Goal: Transaction & Acquisition: Obtain resource

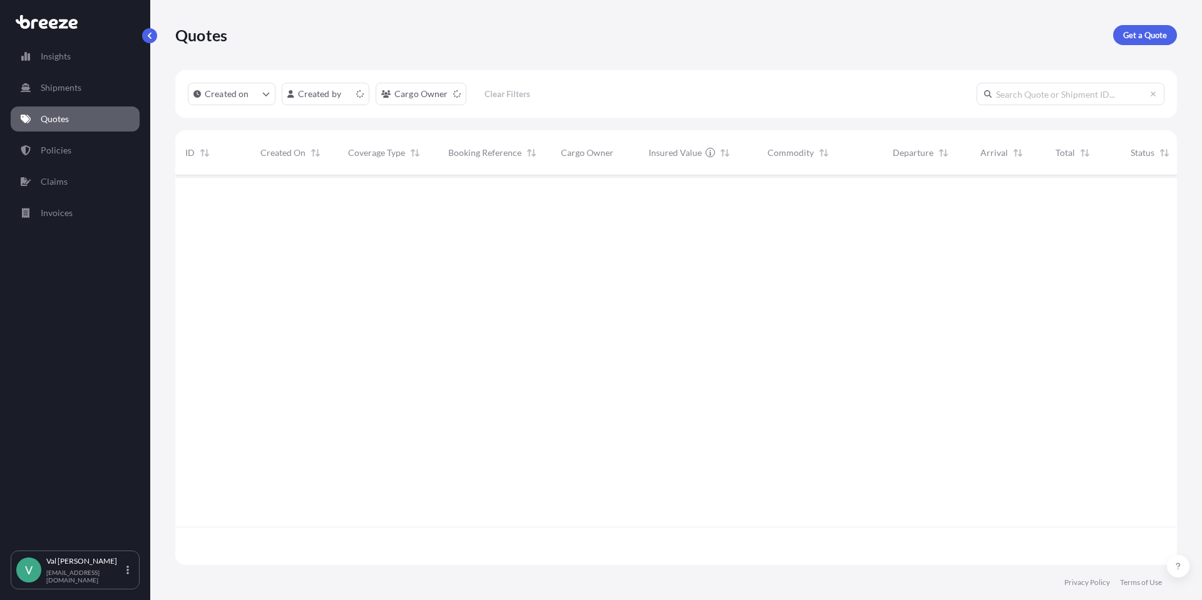
scroll to position [387, 993]
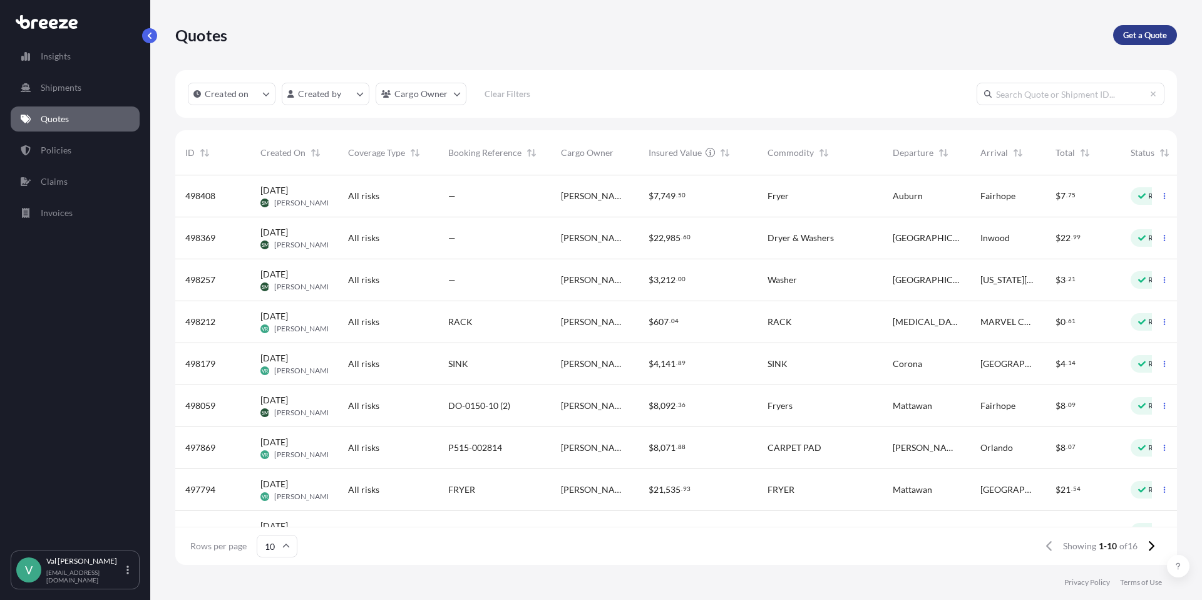
click at [1140, 33] on p "Get a Quote" at bounding box center [1145, 35] width 44 height 13
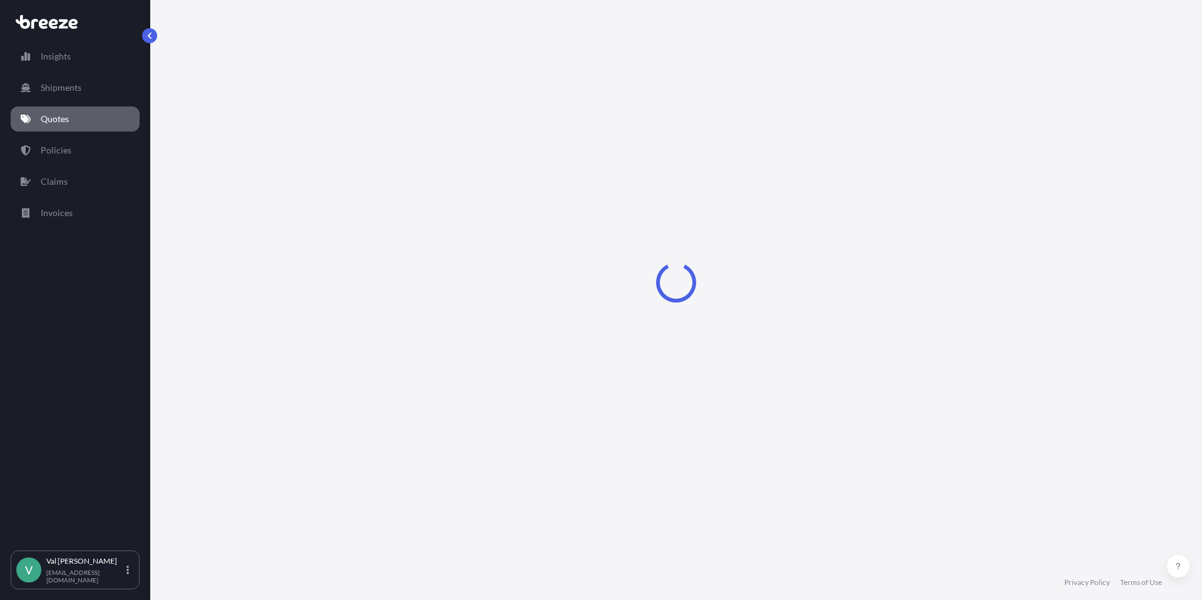
select select "Sea"
select select "1"
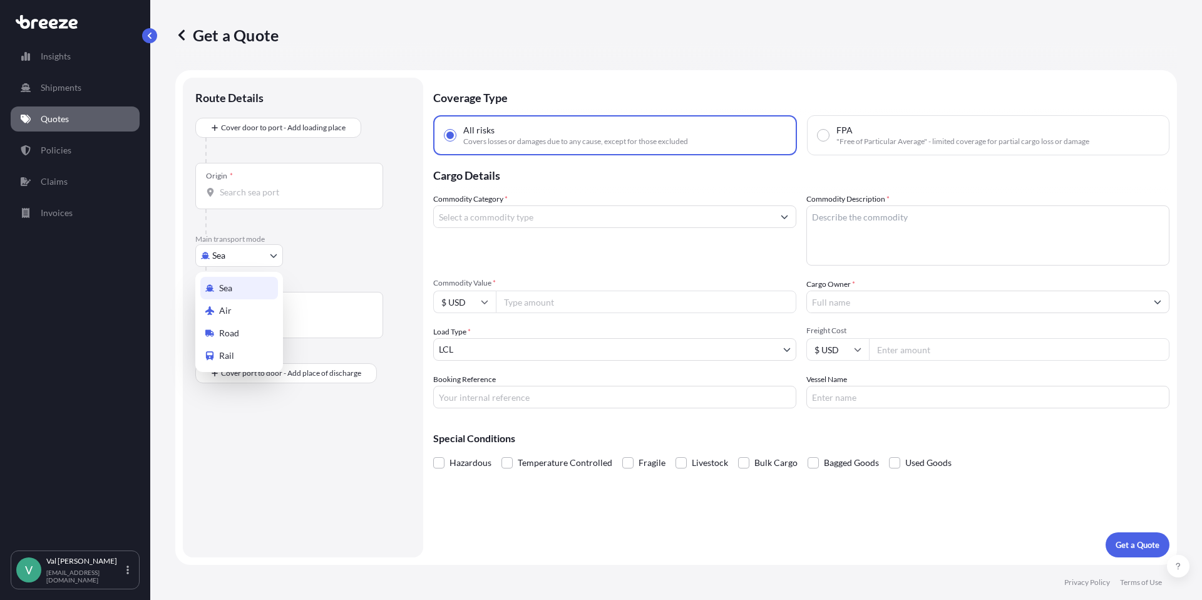
click at [257, 250] on body "Insights Shipments Quotes Policies Claims Invoices V Val Ray val@mjrost.com Get…" at bounding box center [601, 300] width 1202 height 600
click at [243, 330] on div "Road" at bounding box center [239, 333] width 78 height 23
select select "Road"
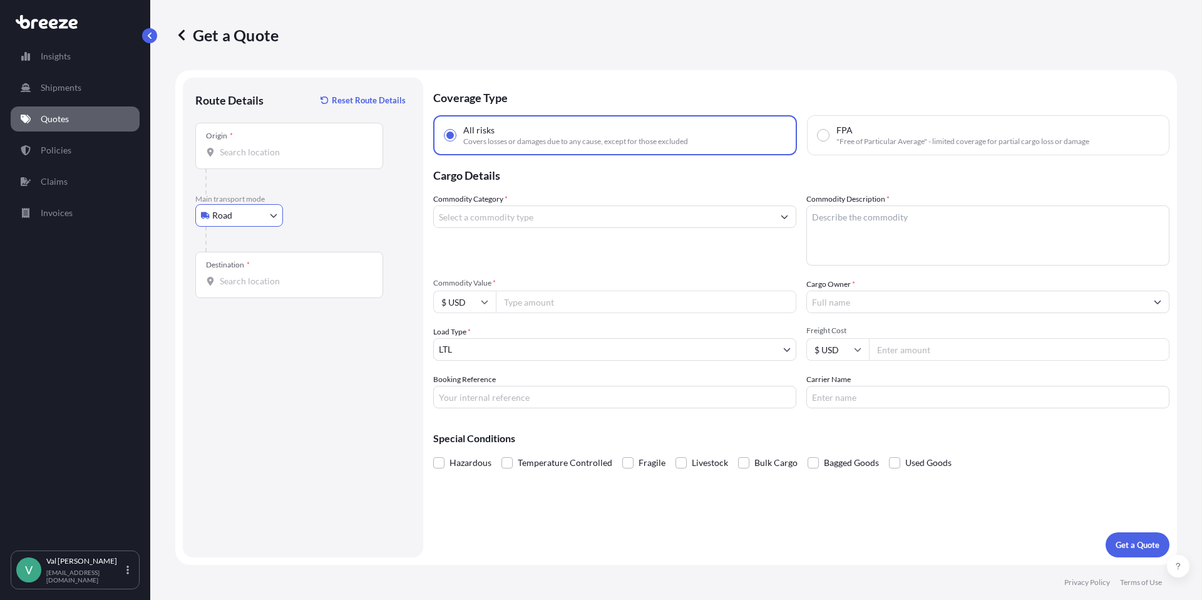
click at [258, 152] on input "Origin *" at bounding box center [294, 152] width 148 height 13
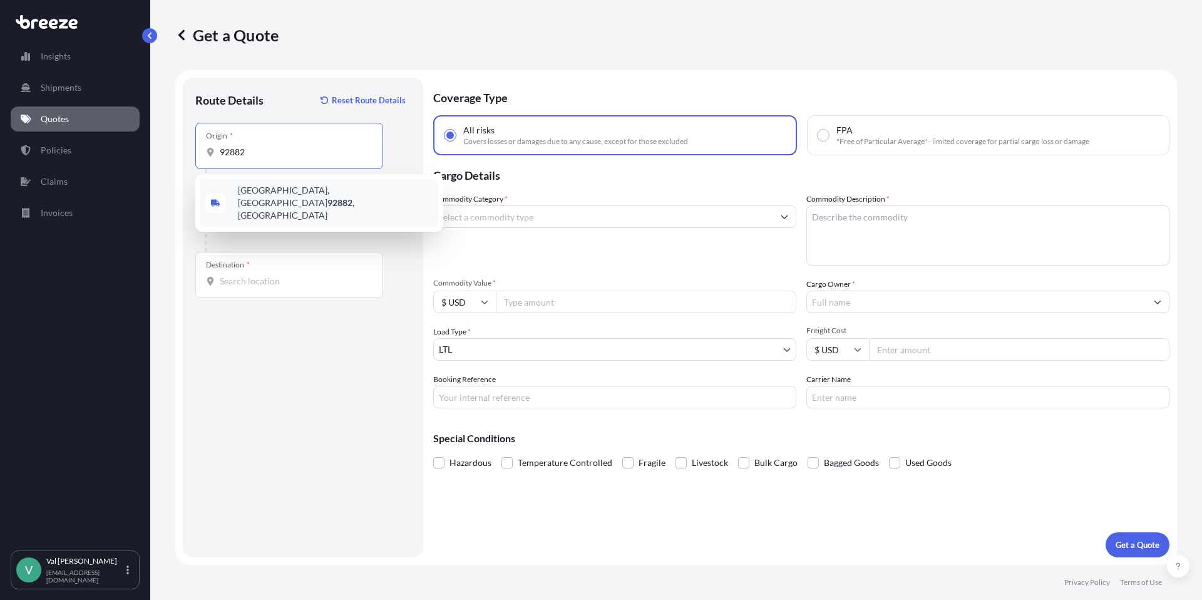
click at [271, 192] on span "Corona, CA 92882 , USA" at bounding box center [335, 203] width 195 height 38
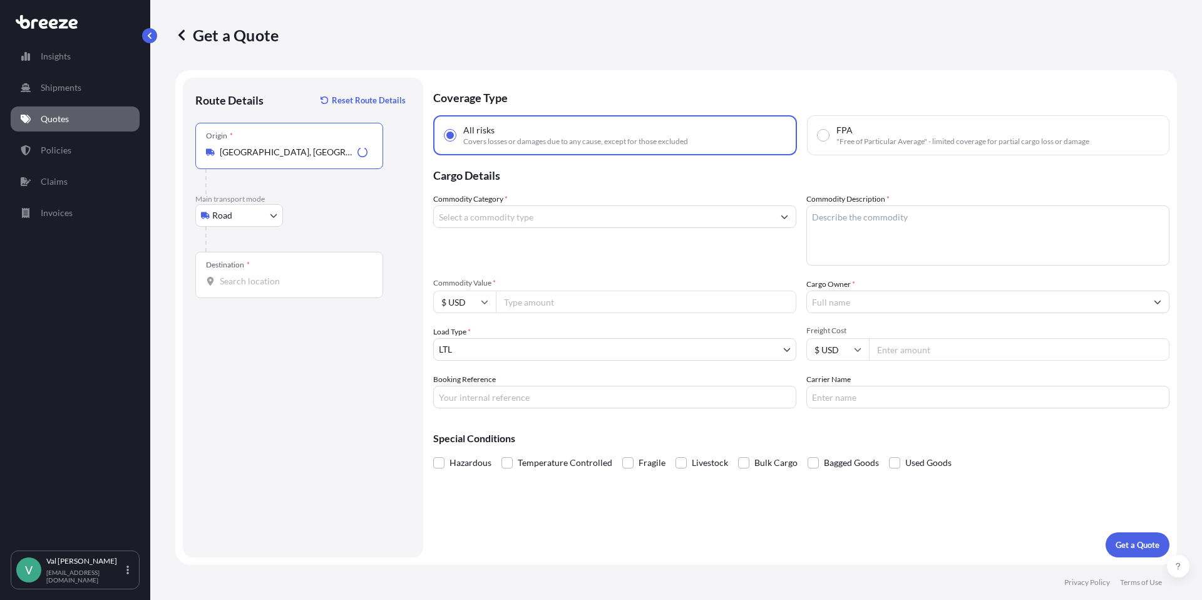
type input "Corona, CA 92882, USA"
click at [254, 284] on input "Destination *" at bounding box center [294, 281] width 148 height 13
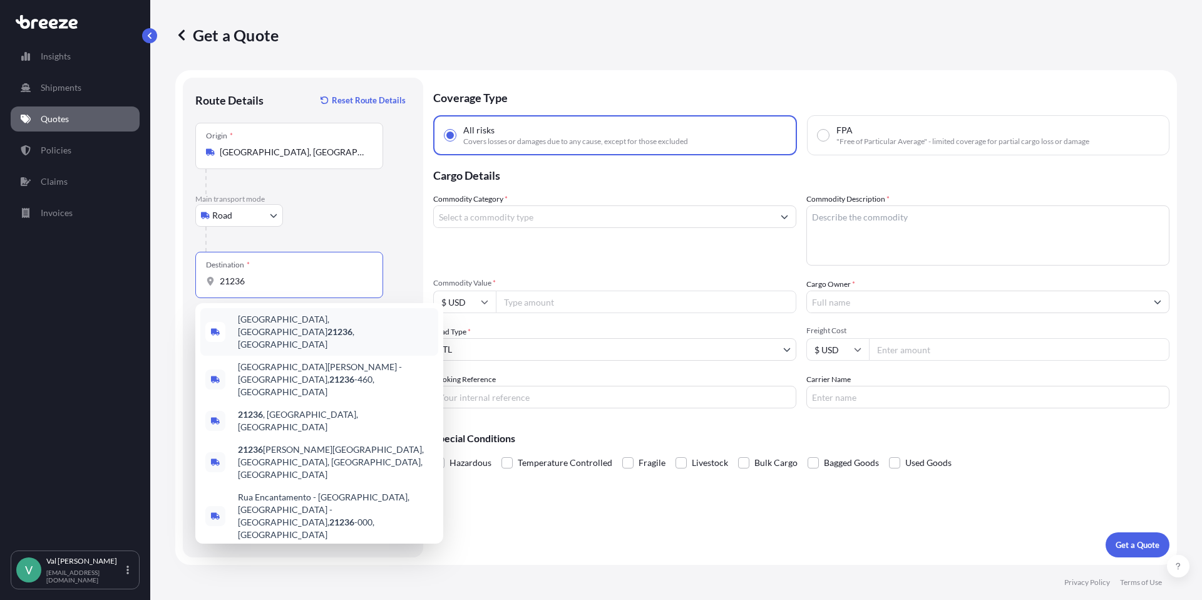
click at [279, 316] on span "Nottingham, MD 21236 , USA" at bounding box center [335, 332] width 195 height 38
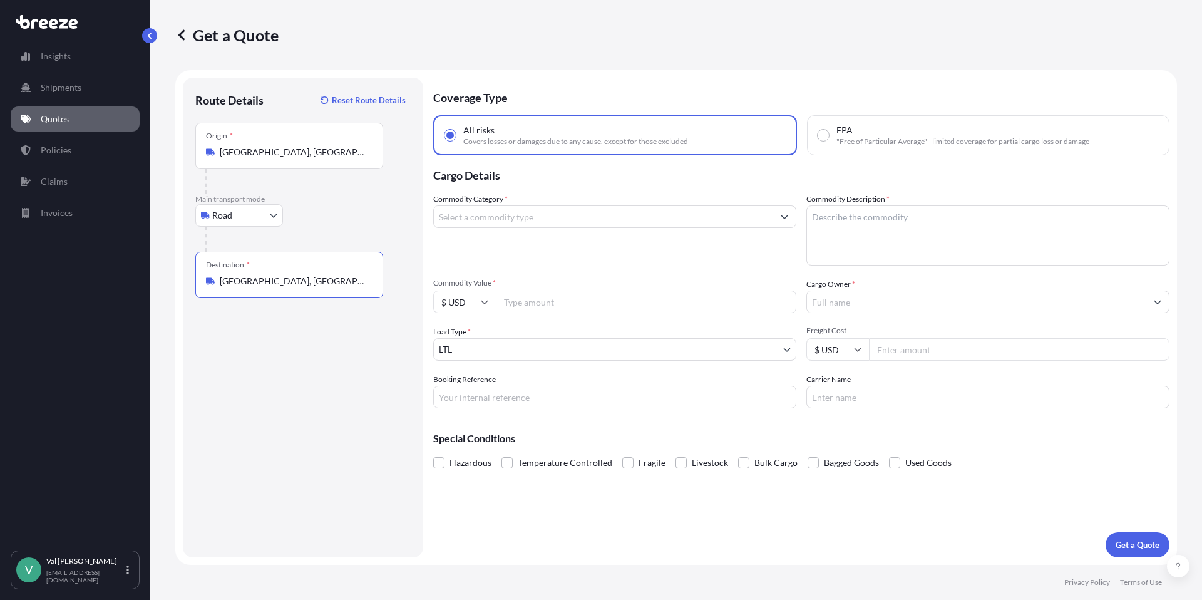
type input "Nottingham, MD 21236, USA"
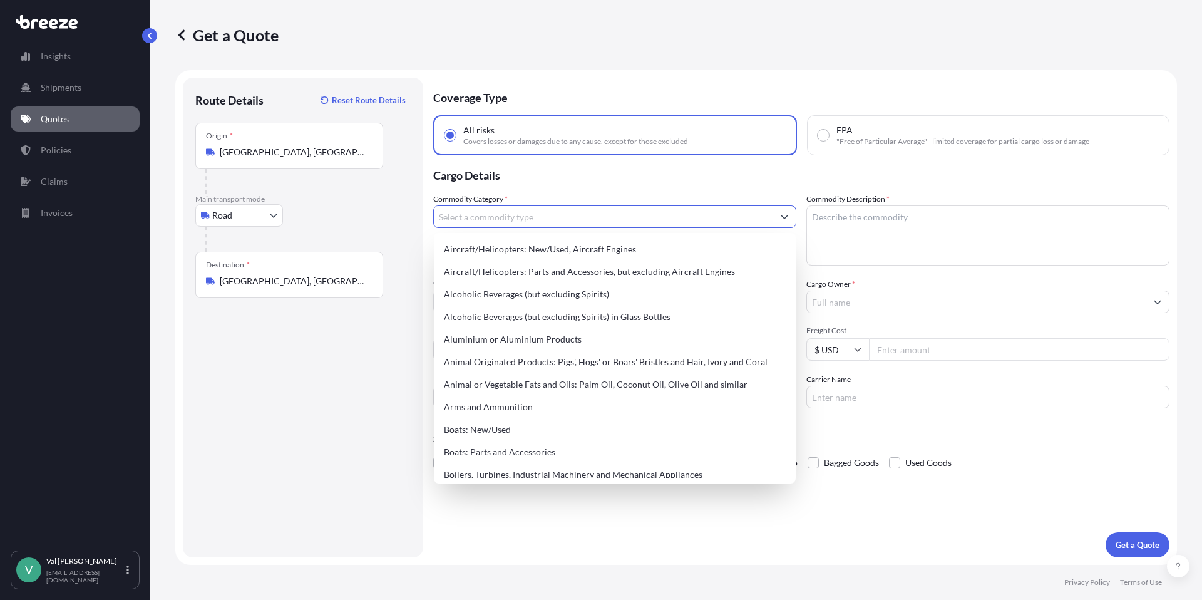
click at [487, 220] on input "Commodity Category *" at bounding box center [603, 216] width 339 height 23
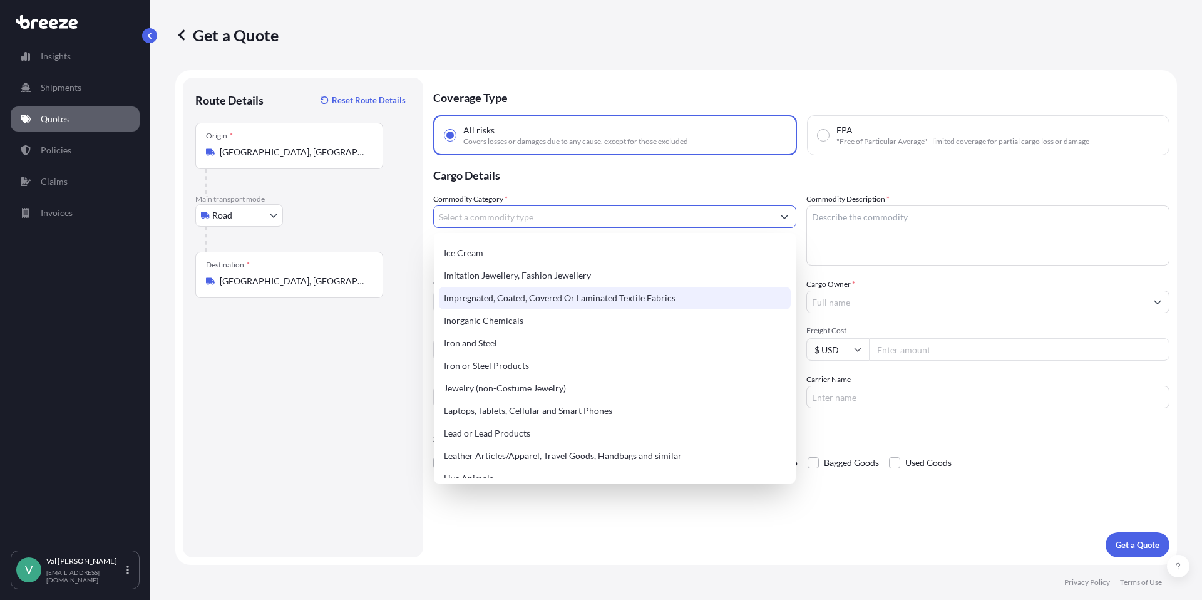
scroll to position [1751, 0]
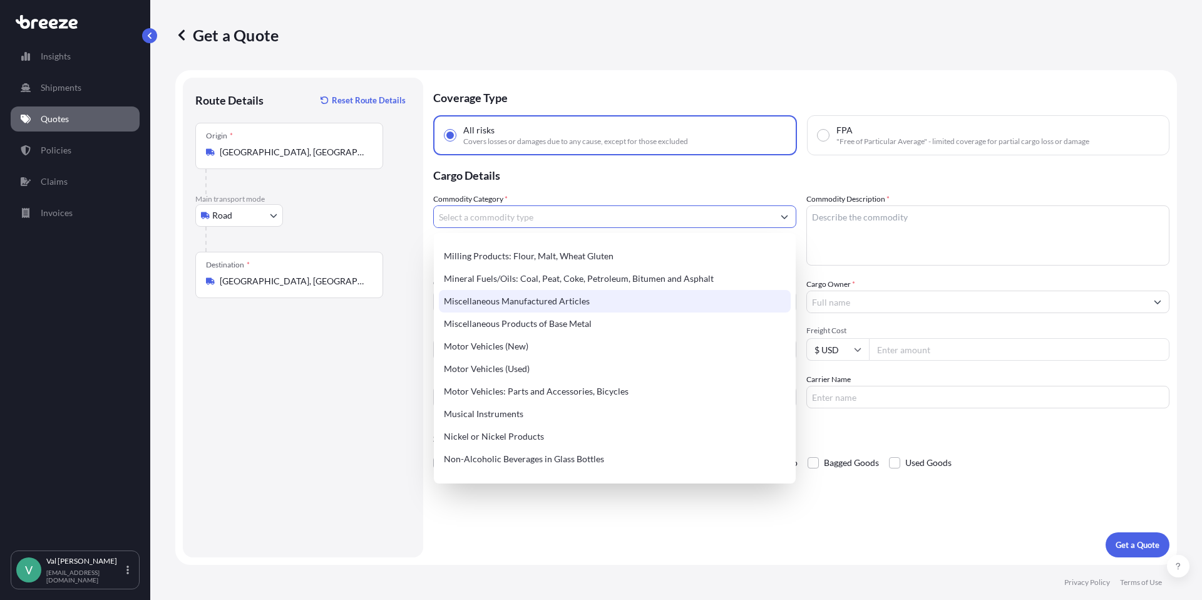
click at [531, 304] on div "Miscellaneous Manufactured Articles" at bounding box center [615, 301] width 352 height 23
type input "Miscellaneous Manufactured Articles"
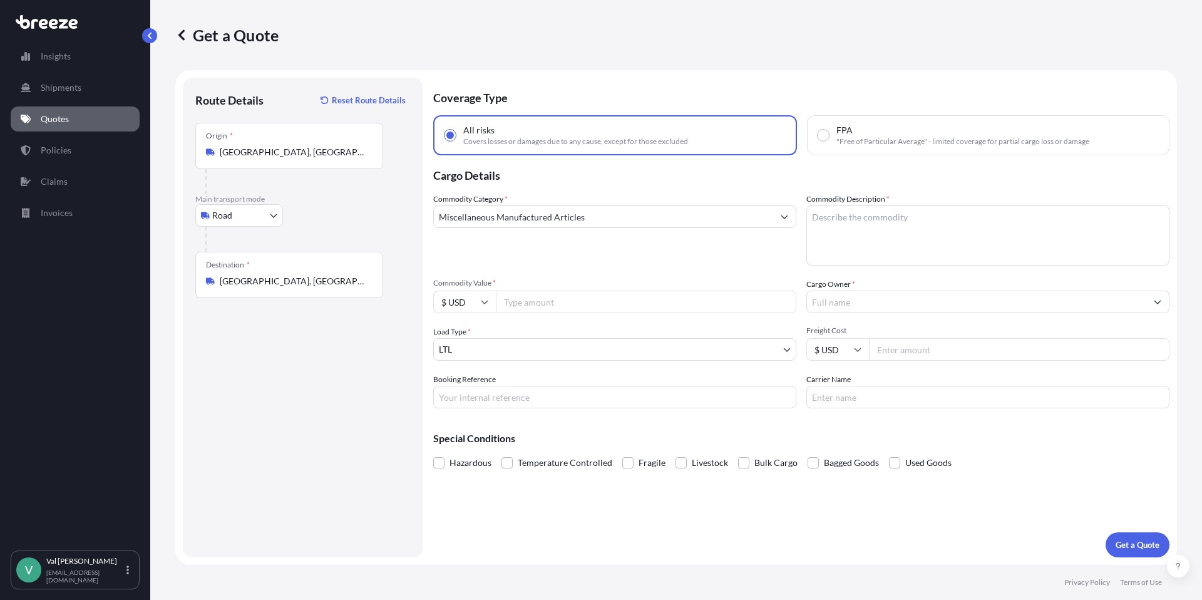
click at [532, 304] on input "Commodity Value *" at bounding box center [646, 302] width 301 height 23
type input "3500"
click at [498, 398] on input "Booking Reference" at bounding box center [614, 397] width 363 height 23
type input "PC-0821-31"
click at [864, 221] on textarea "Commodity Description *" at bounding box center [988, 235] width 363 height 60
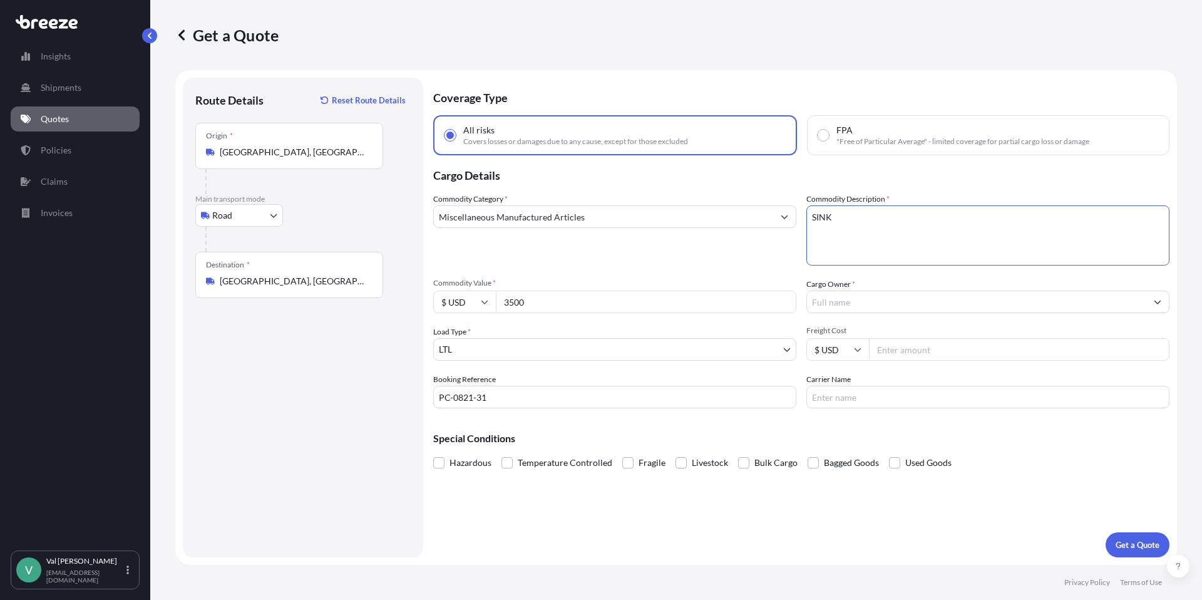
type textarea "SINK"
click at [849, 307] on input "Cargo Owner *" at bounding box center [976, 302] width 339 height 23
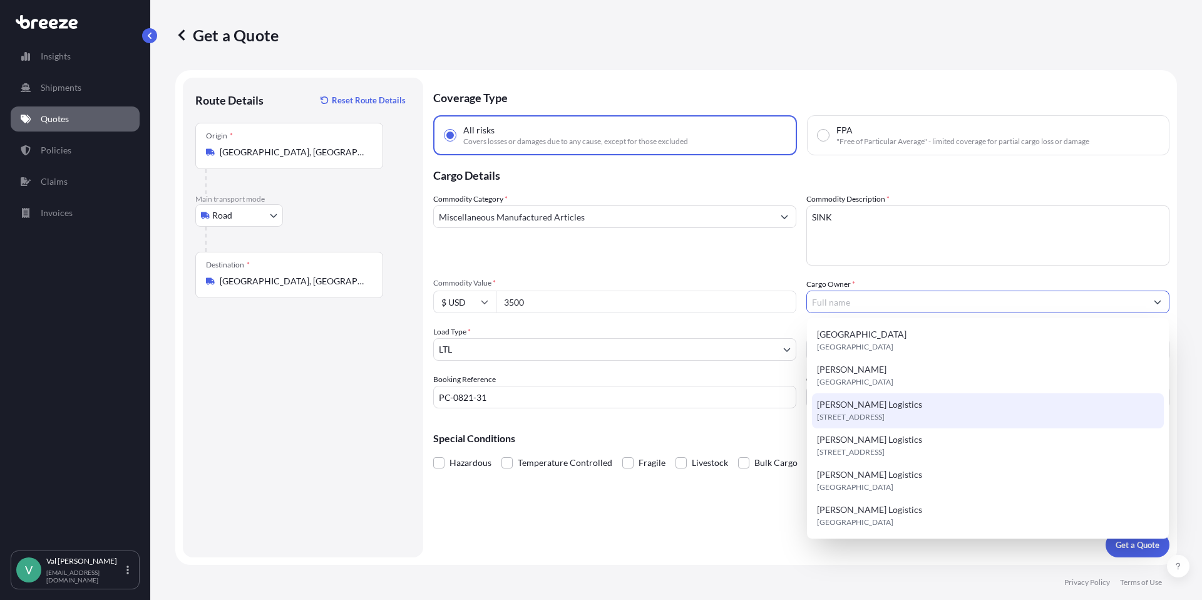
click at [871, 409] on span "[PERSON_NAME] Logistics" at bounding box center [869, 404] width 105 height 13
type input "[PERSON_NAME] Logistics"
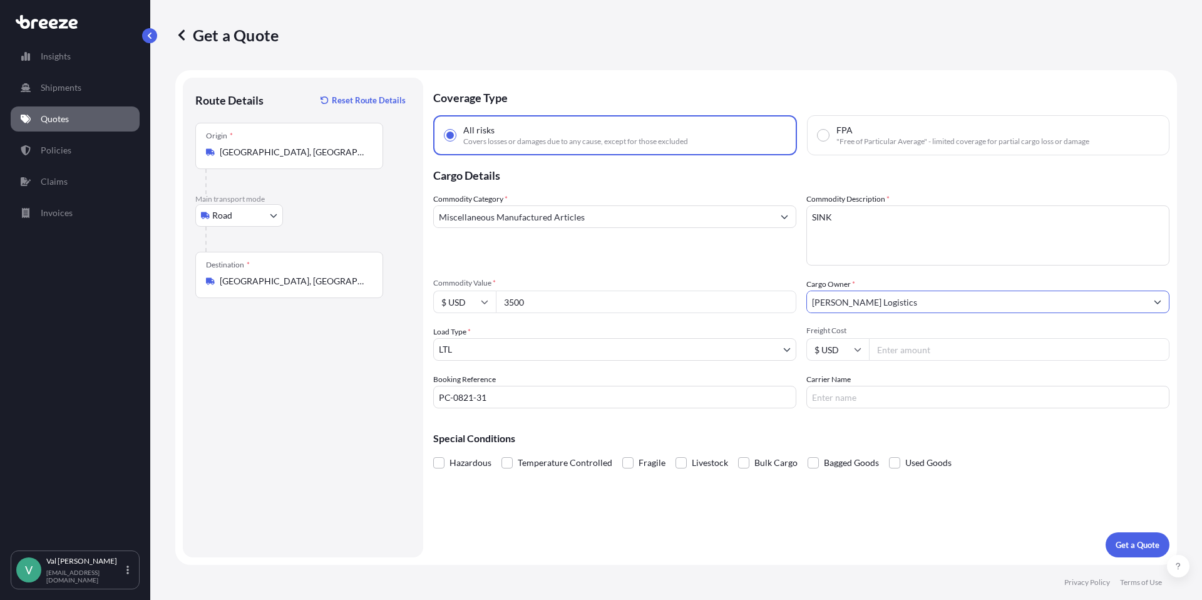
click at [917, 347] on input "Freight Cost" at bounding box center [1019, 349] width 301 height 23
type input "315.35"
click at [856, 394] on input "Carrier Name" at bounding box center [988, 397] width 363 height 23
type input "TFORCE"
click at [1145, 543] on p "Get a Quote" at bounding box center [1138, 545] width 44 height 13
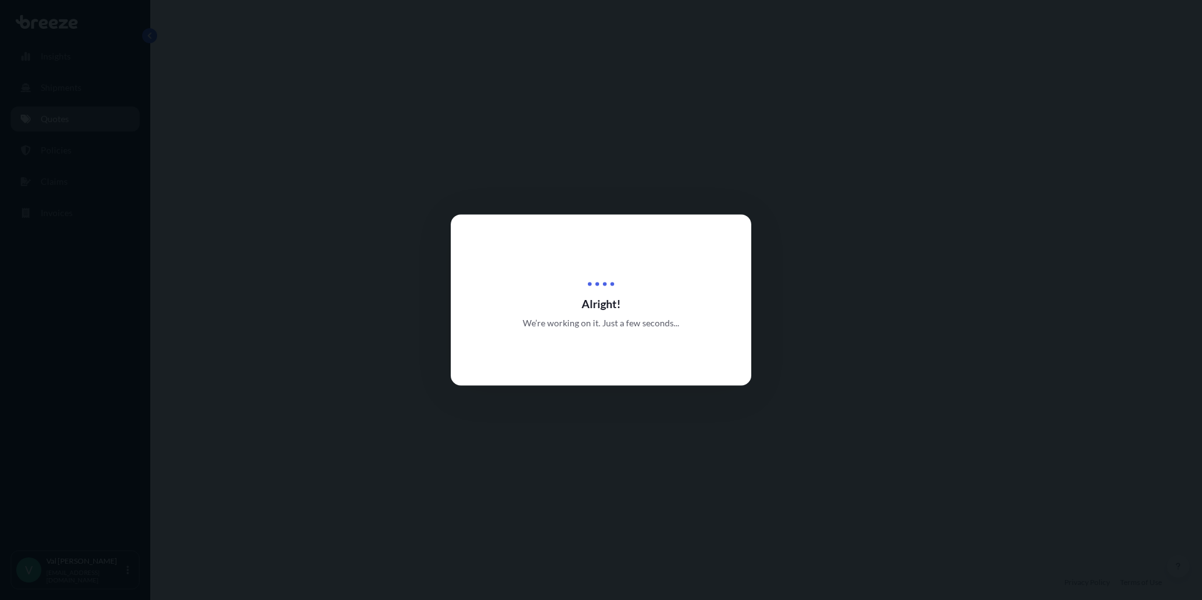
select select "Road"
select select "1"
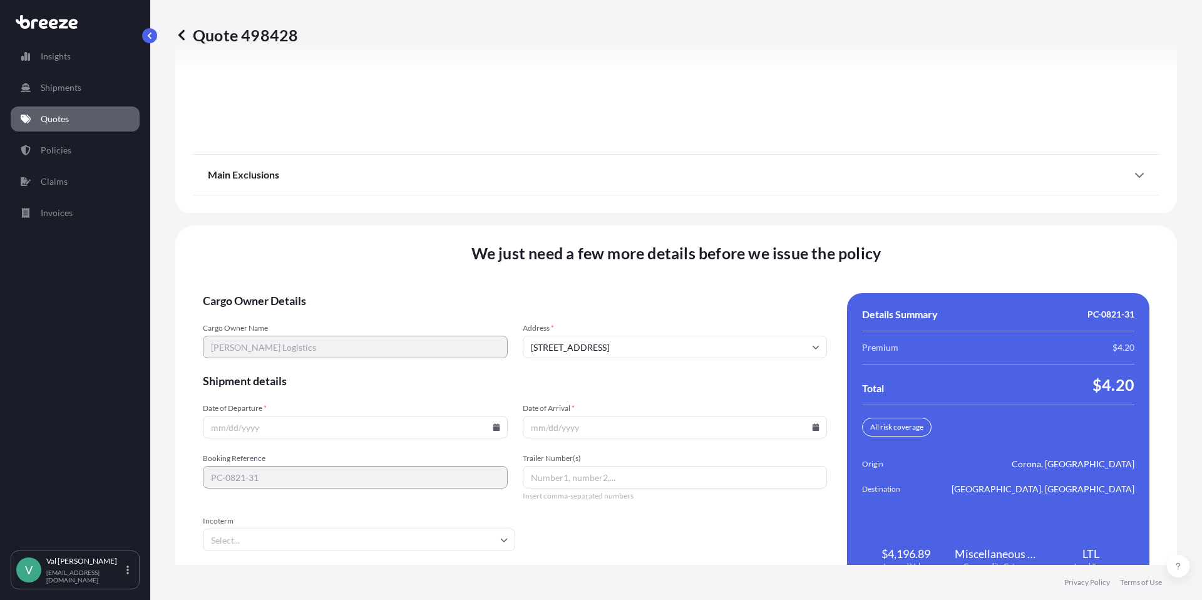
scroll to position [1587, 0]
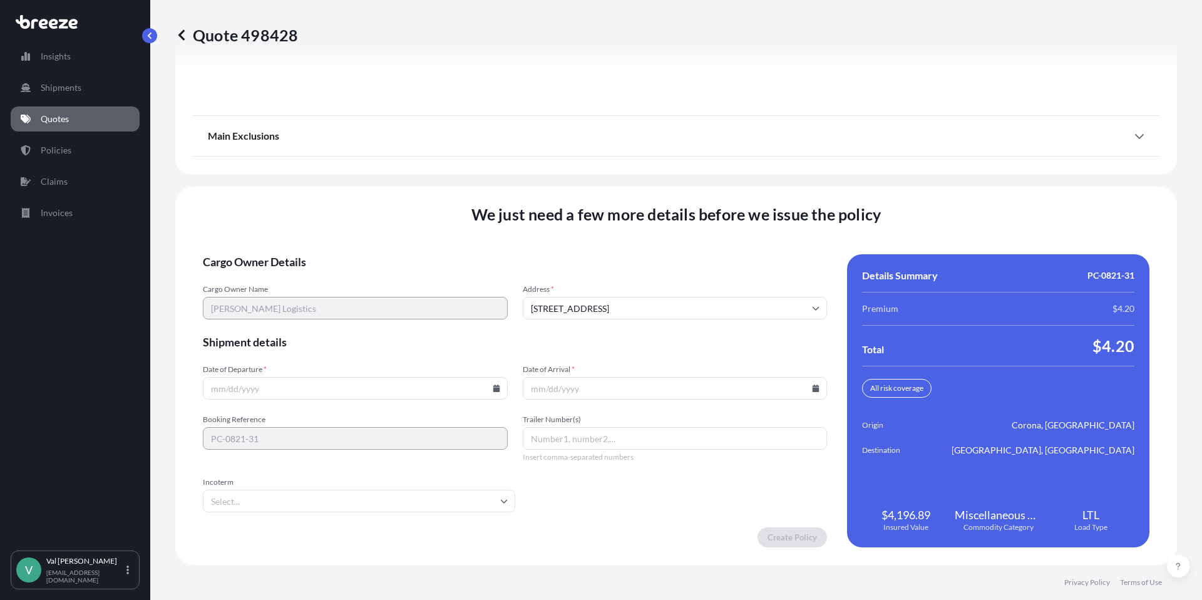
click at [341, 384] on input "Date of Departure *" at bounding box center [355, 388] width 305 height 23
click at [493, 386] on icon at bounding box center [496, 388] width 7 height 8
click at [262, 250] on button "8" at bounding box center [266, 253] width 20 height 20
type input "09/08/2025"
click at [813, 388] on icon at bounding box center [816, 388] width 7 height 8
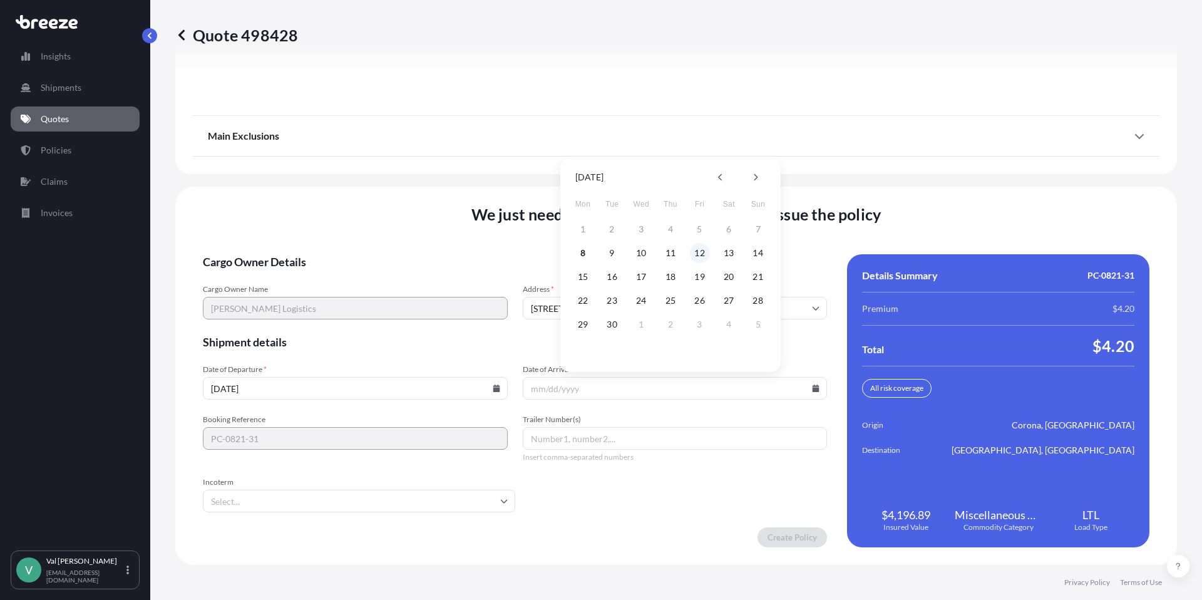
click at [699, 251] on button "12" at bounding box center [700, 253] width 20 height 20
type input "09/12/2025"
